Goal: Information Seeking & Learning: Find specific fact

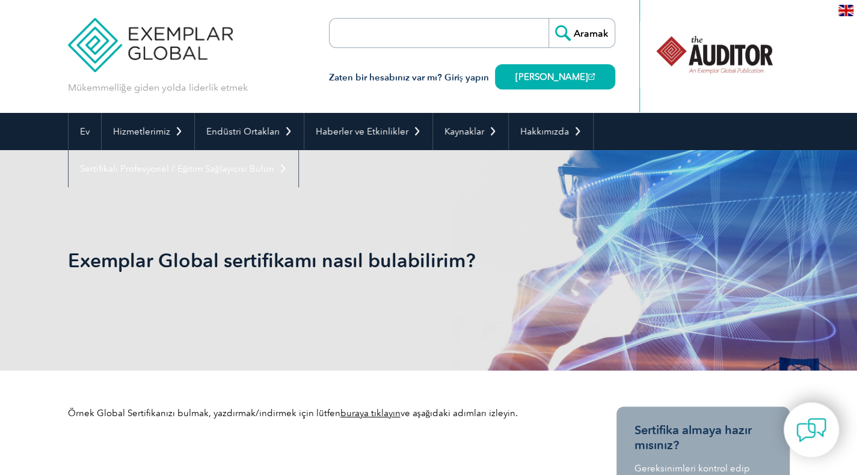
click at [461, 25] on input "search" at bounding box center [398, 33] width 126 height 29
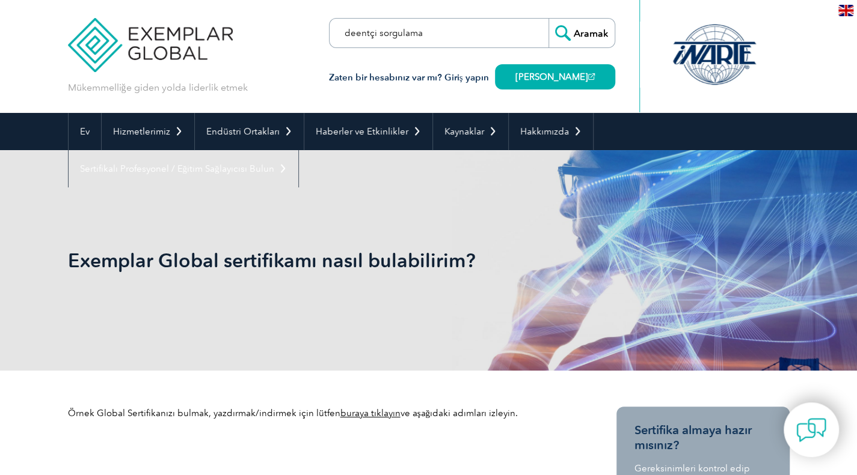
type input "deentçi sorgulama"
click at [548, 19] on input "Aramak" at bounding box center [581, 33] width 66 height 29
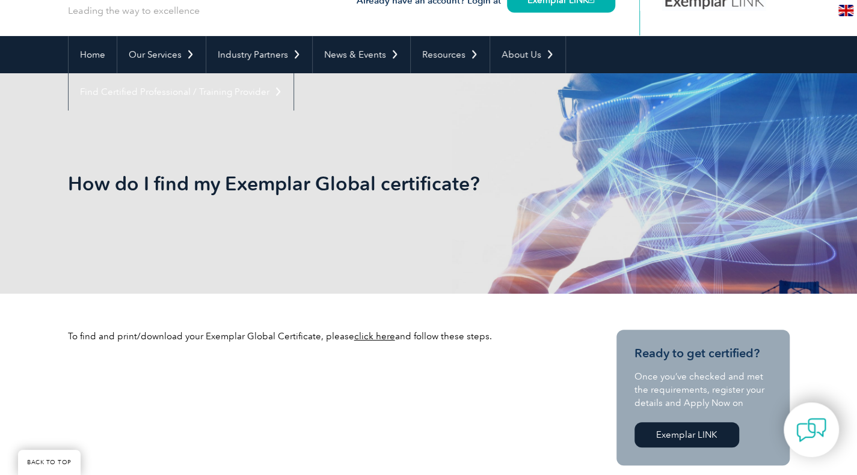
scroll to position [120, 0]
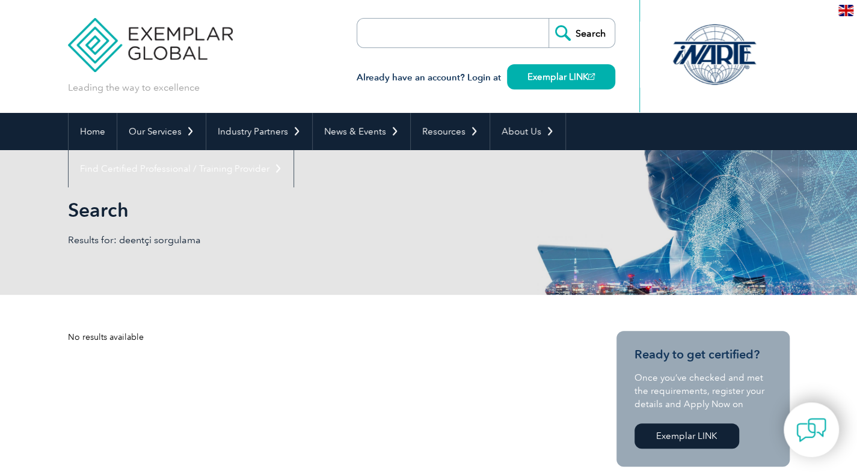
click at [409, 29] on input "search" at bounding box center [426, 33] width 126 height 29
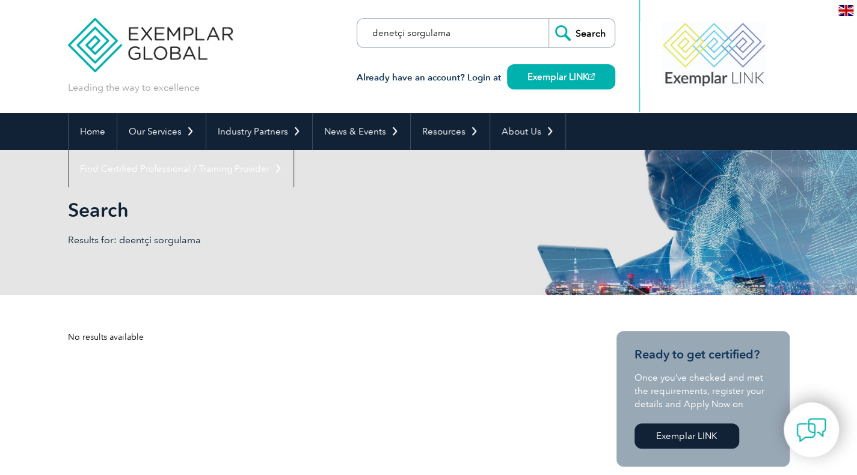
type input "denetçi sorgulama"
click at [548, 19] on input "Search" at bounding box center [581, 33] width 66 height 29
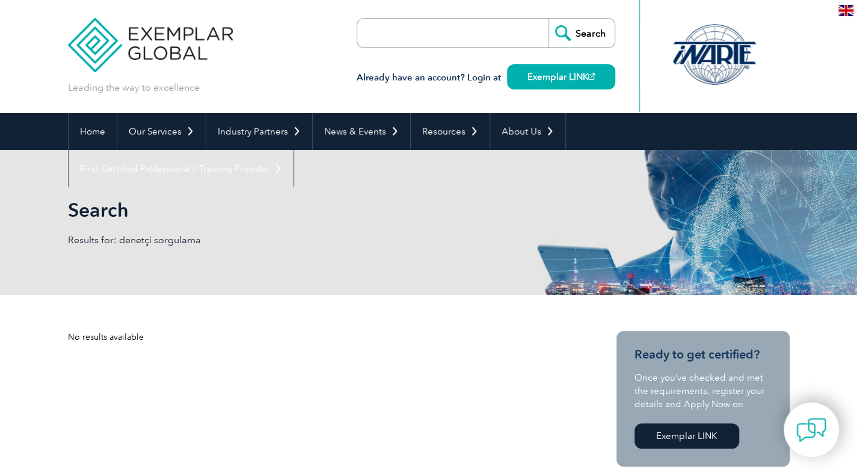
click at [599, 29] on input "Search" at bounding box center [581, 33] width 66 height 29
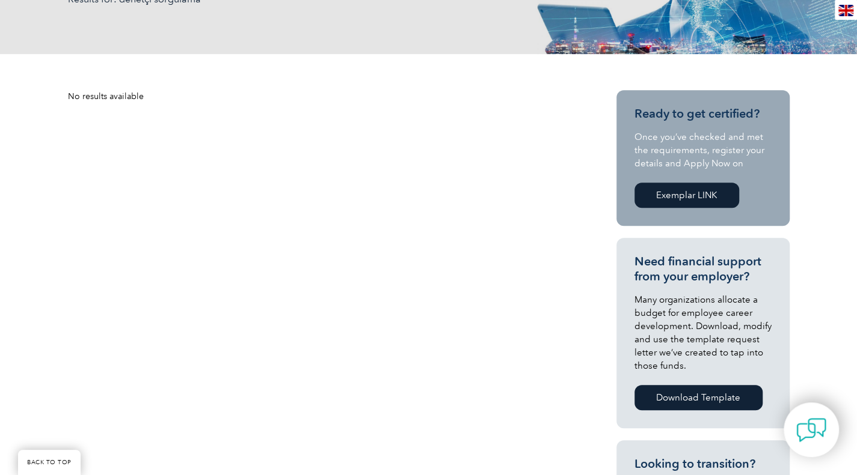
scroll to position [240, 0]
